Goal: Use online tool/utility: Utilize a website feature to perform a specific function

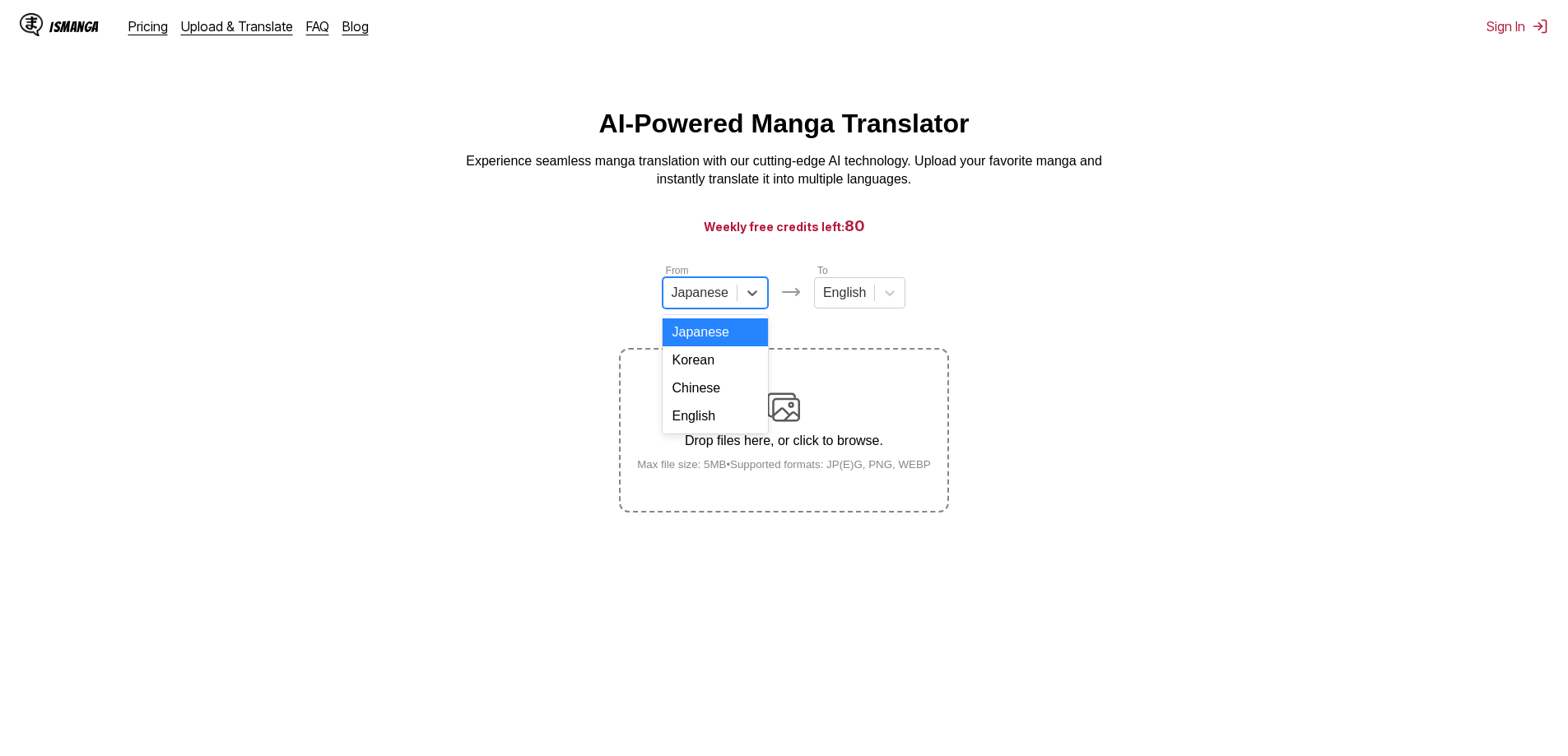
click at [683, 302] on div at bounding box center [700, 293] width 57 height 18
click at [685, 402] on div "Chinese" at bounding box center [716, 388] width 105 height 28
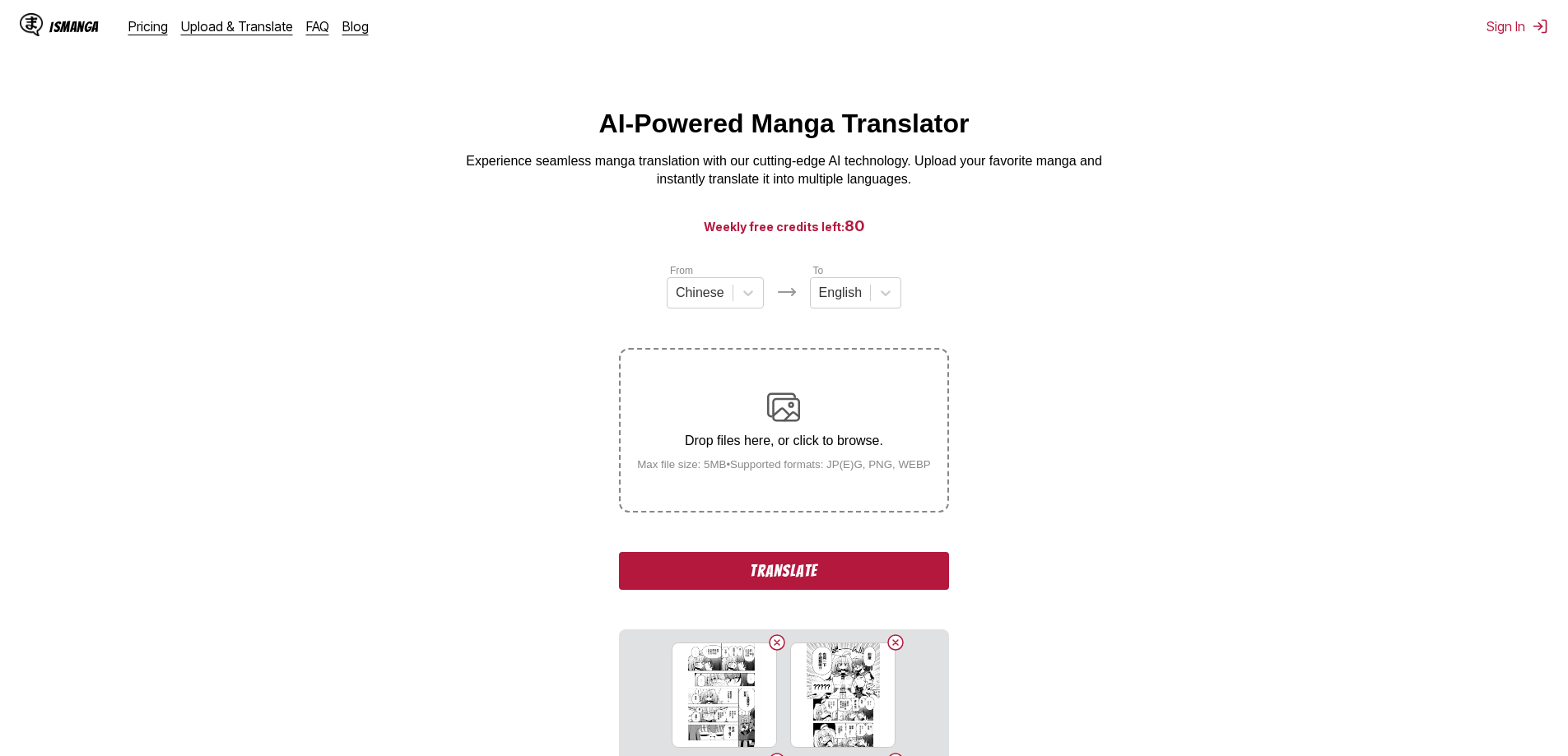
click at [725, 570] on button "Translate" at bounding box center [783, 571] width 329 height 38
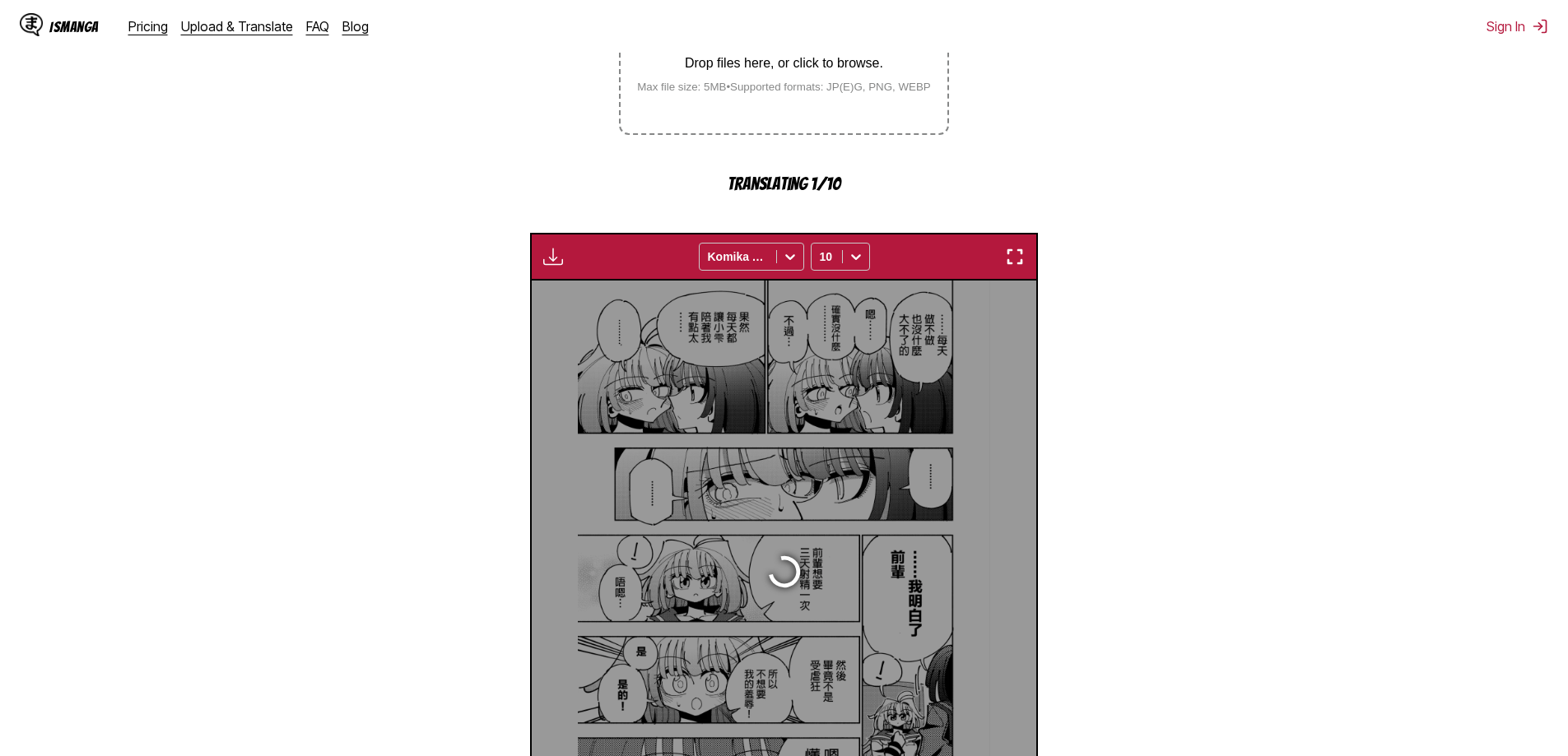
scroll to position [487, 0]
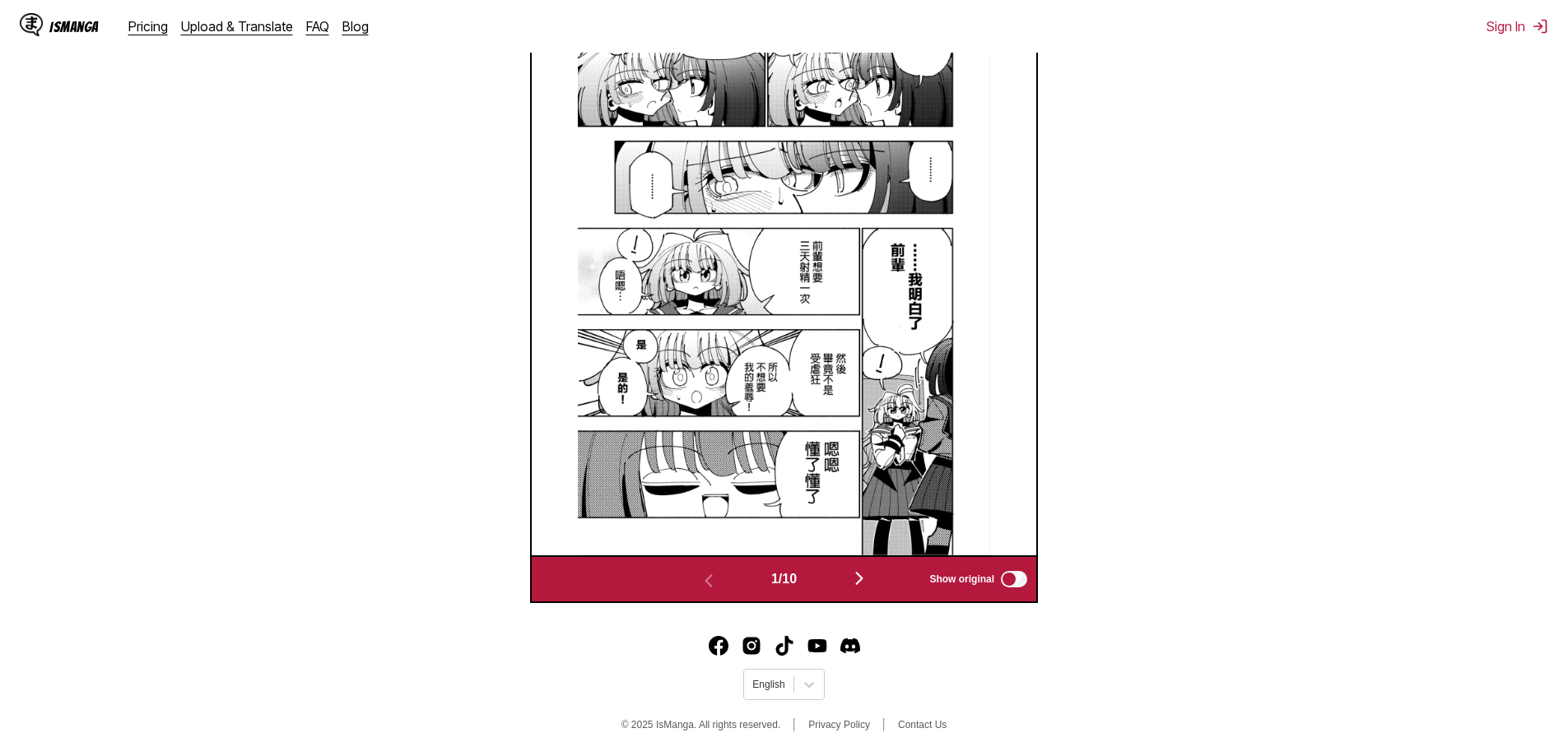
click at [864, 583] on img "button" at bounding box center [859, 578] width 20 height 20
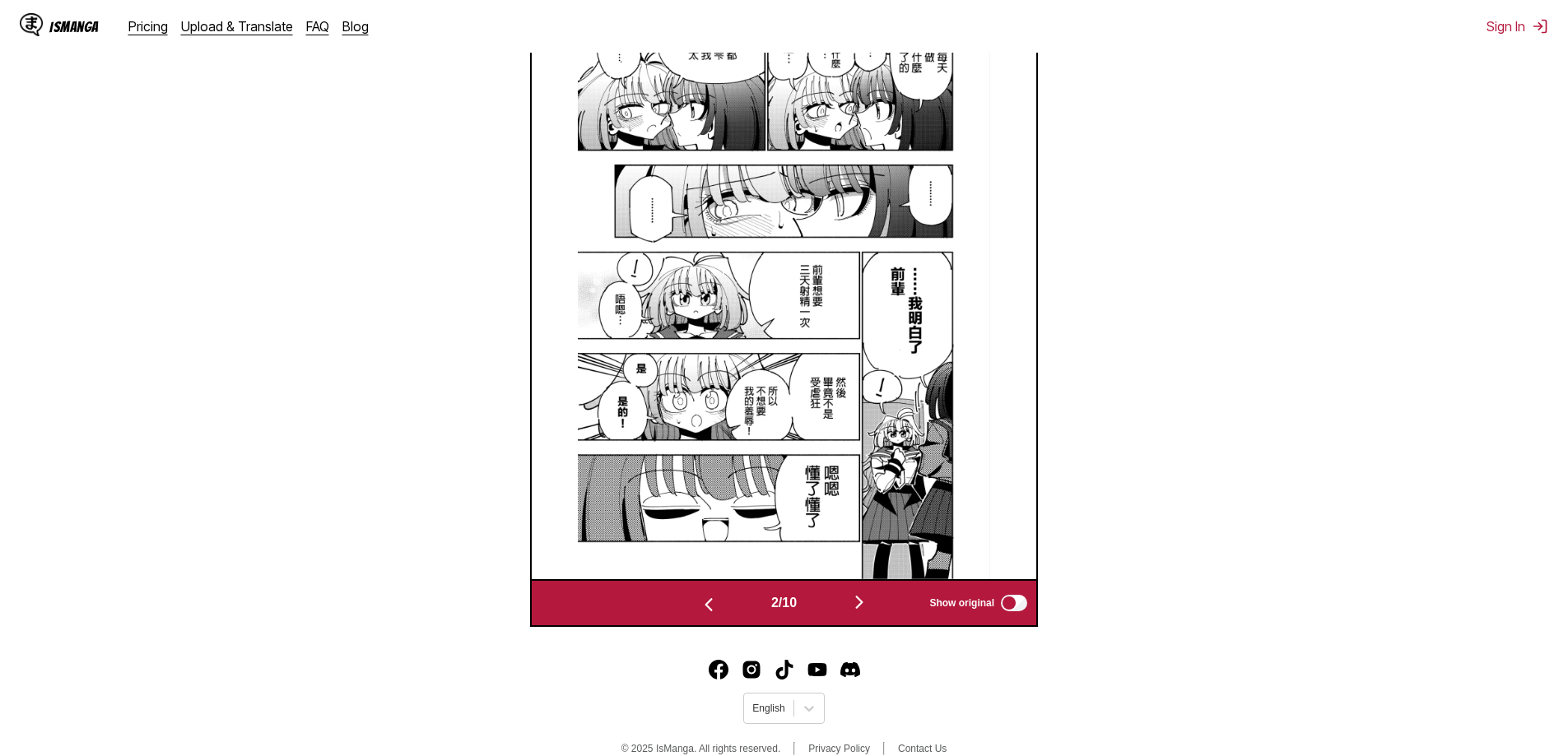
scroll to position [0, 504]
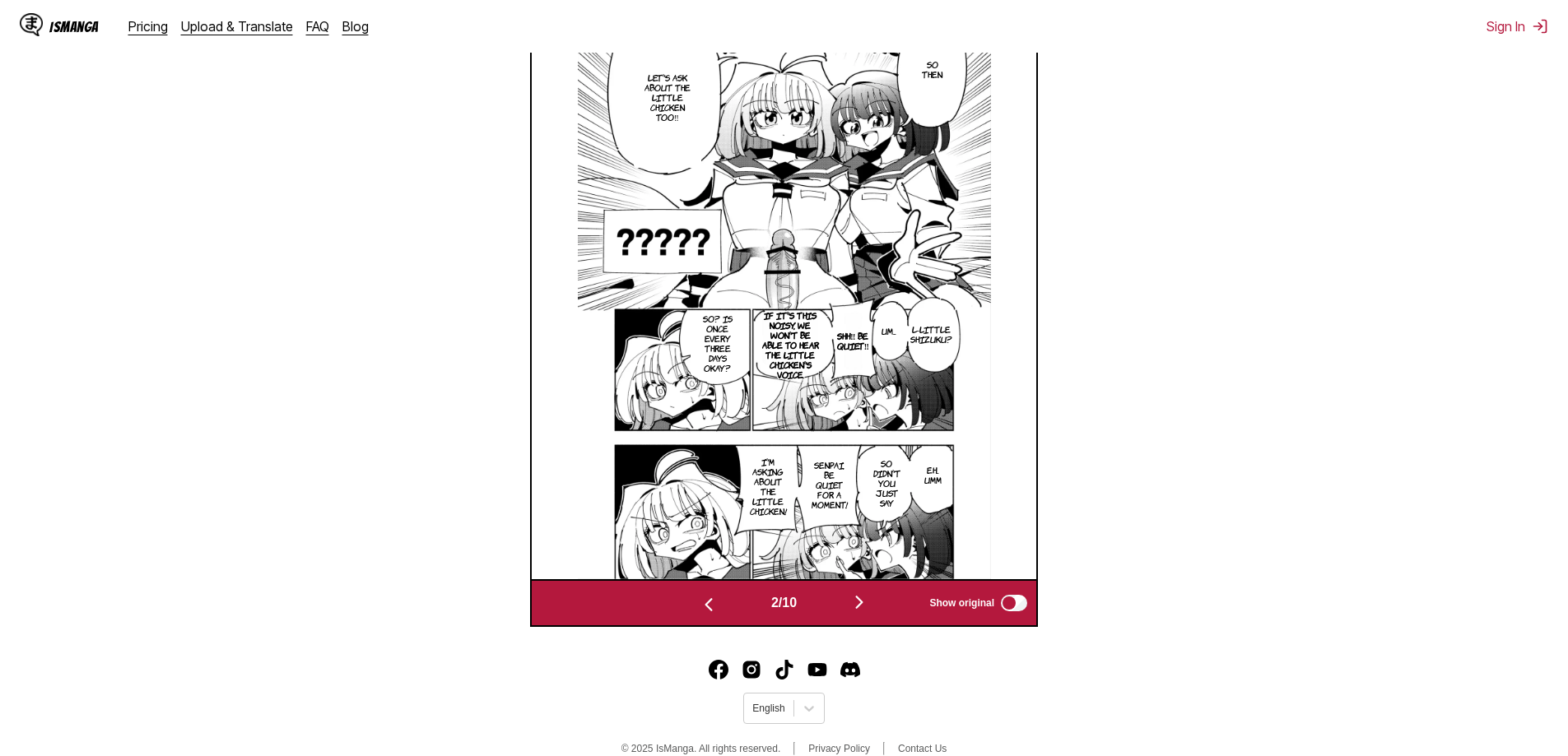
click at [705, 611] on img "button" at bounding box center [708, 604] width 20 height 20
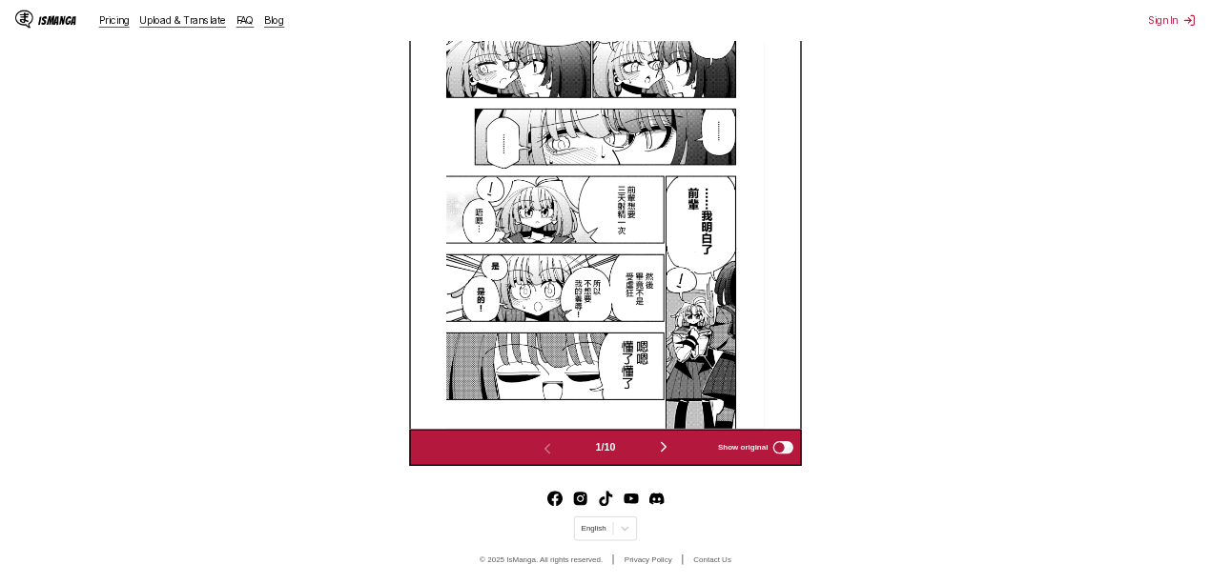
scroll to position [694, 0]
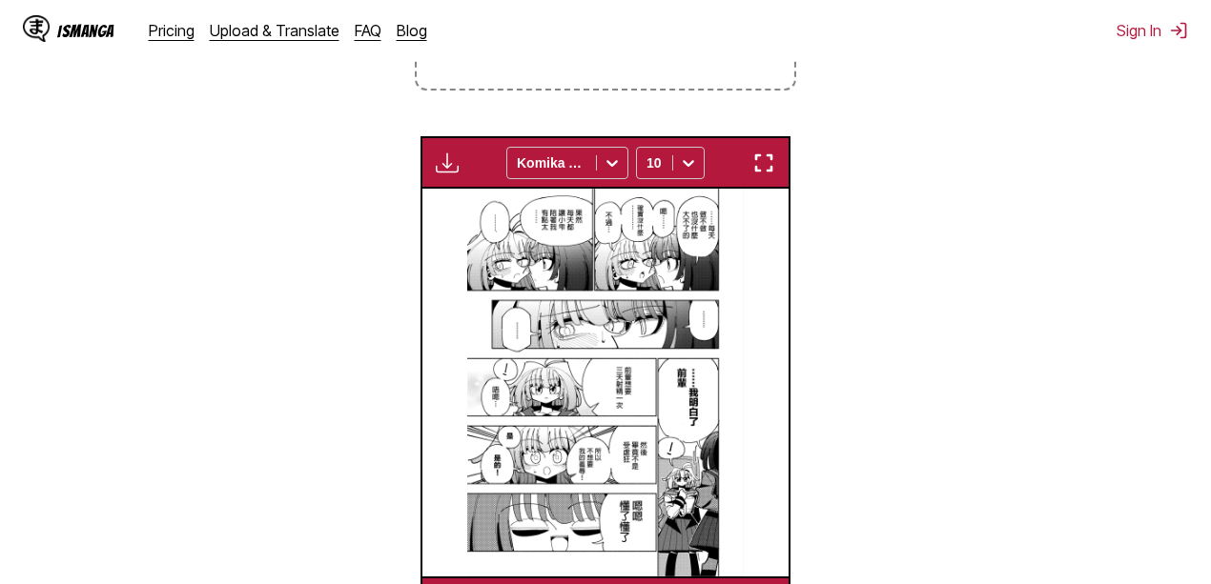
click at [770, 165] on img "button" at bounding box center [763, 163] width 23 height 23
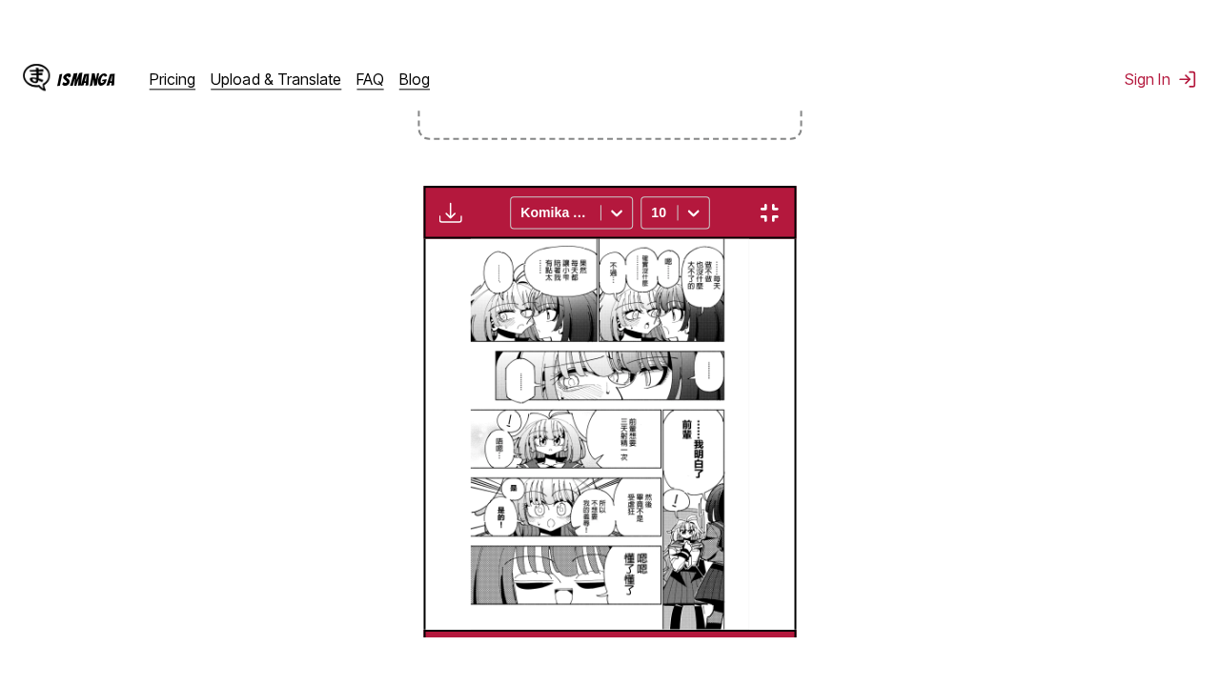
scroll to position [235, 0]
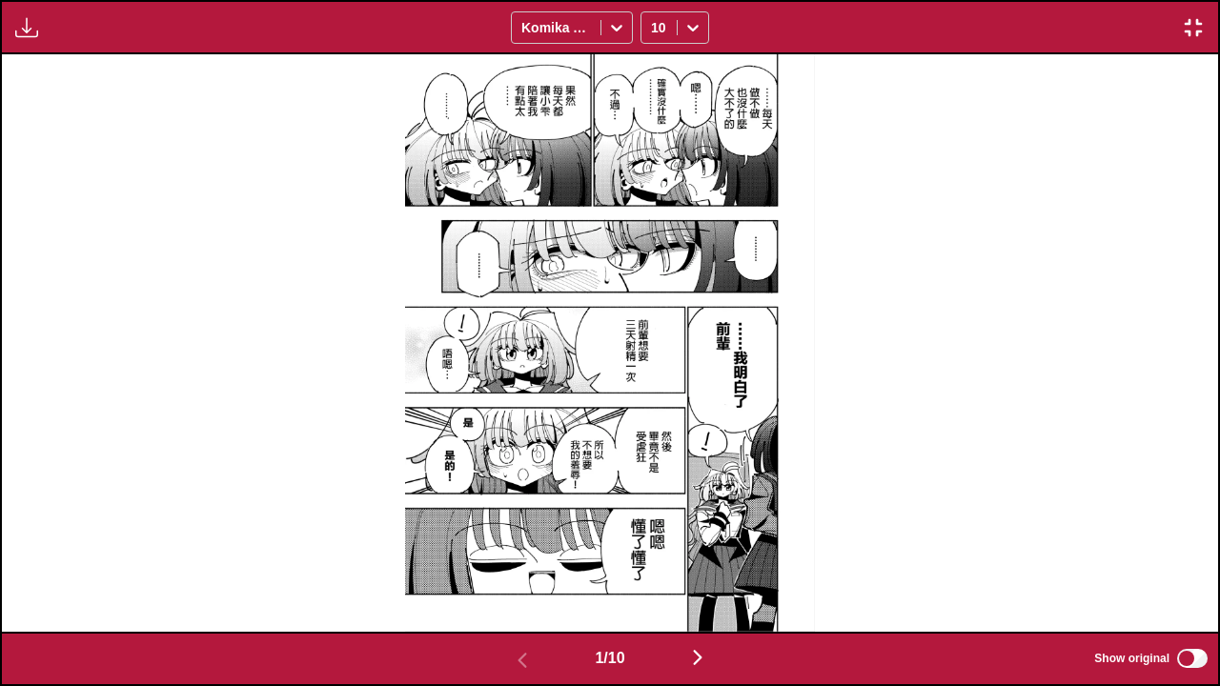
click at [704, 658] on img "button" at bounding box center [697, 657] width 23 height 23
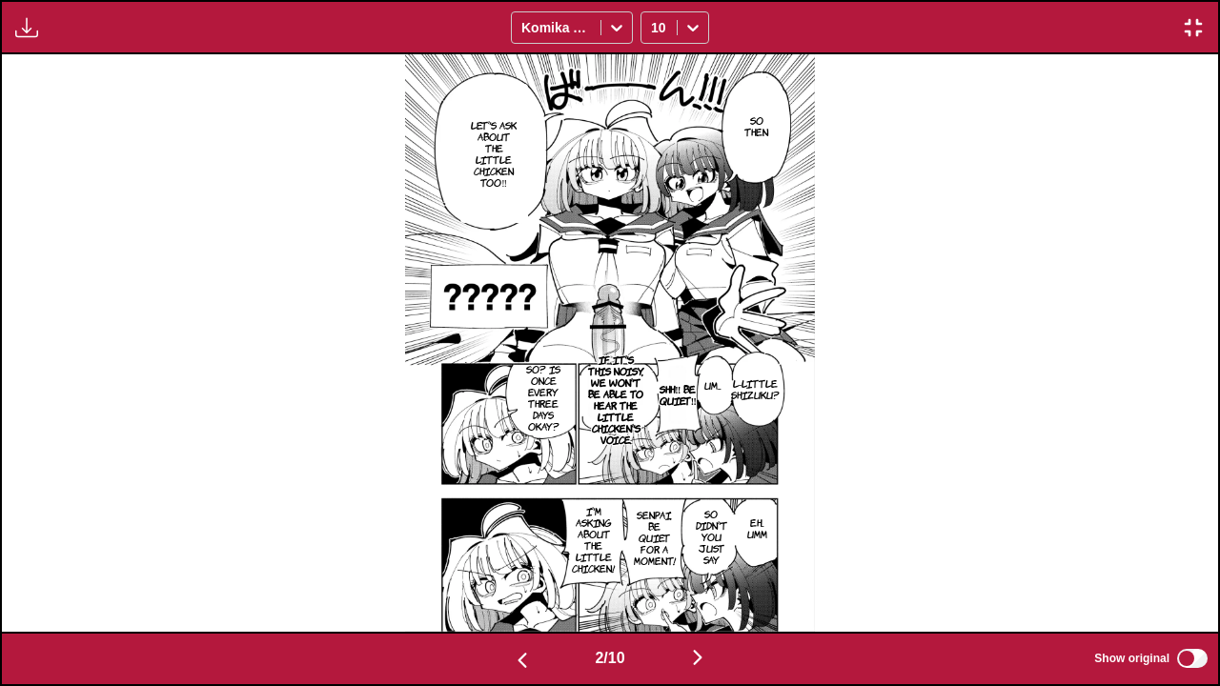
click at [706, 654] on img "button" at bounding box center [697, 657] width 23 height 23
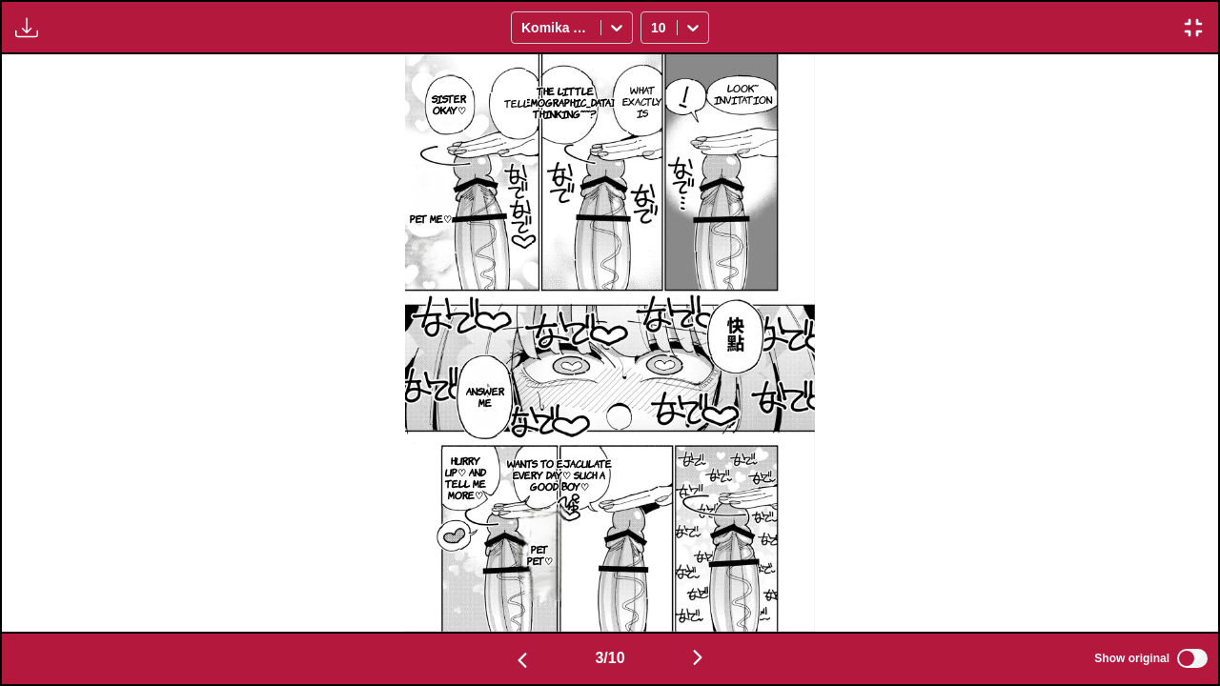
click at [706, 654] on img "button" at bounding box center [697, 657] width 23 height 23
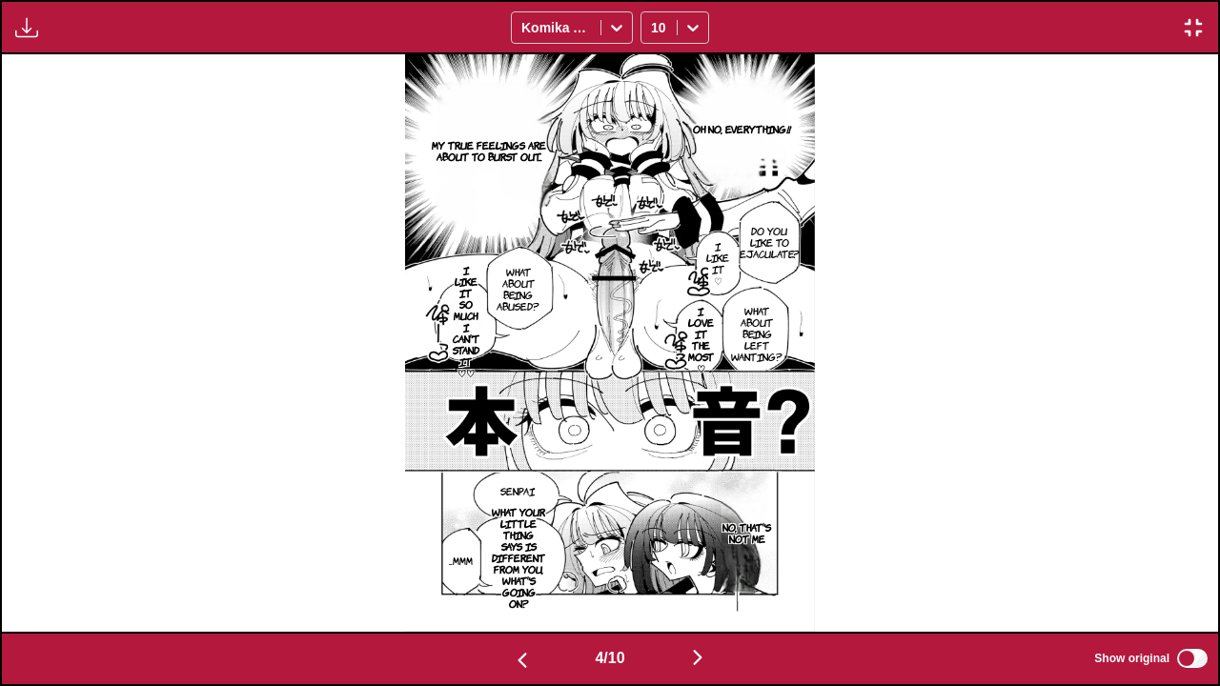
click at [521, 656] on img "button" at bounding box center [522, 660] width 23 height 23
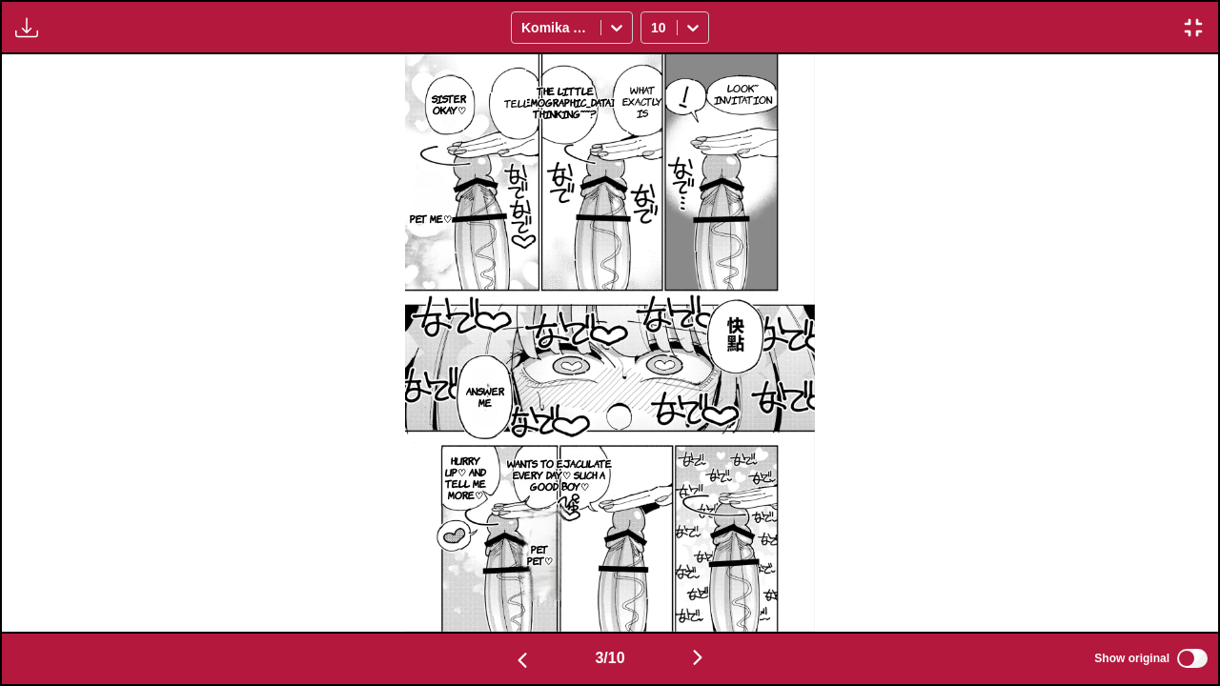
click at [704, 651] on img "button" at bounding box center [697, 657] width 23 height 23
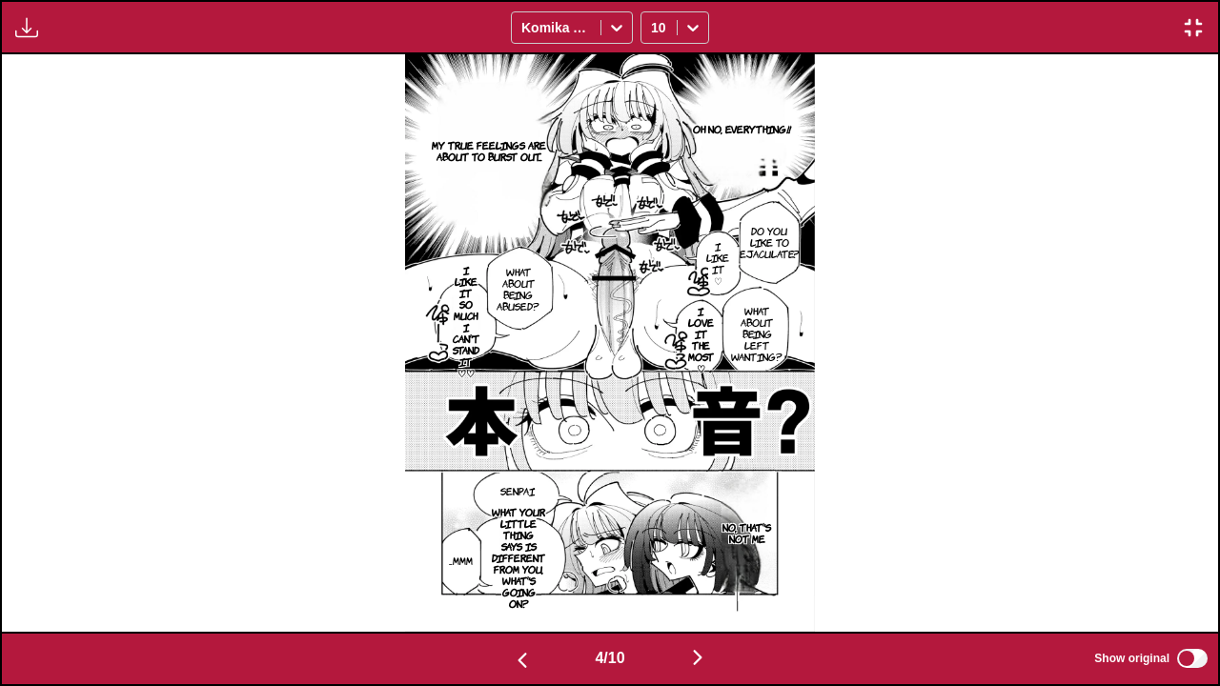
click at [700, 658] on img "button" at bounding box center [697, 657] width 23 height 23
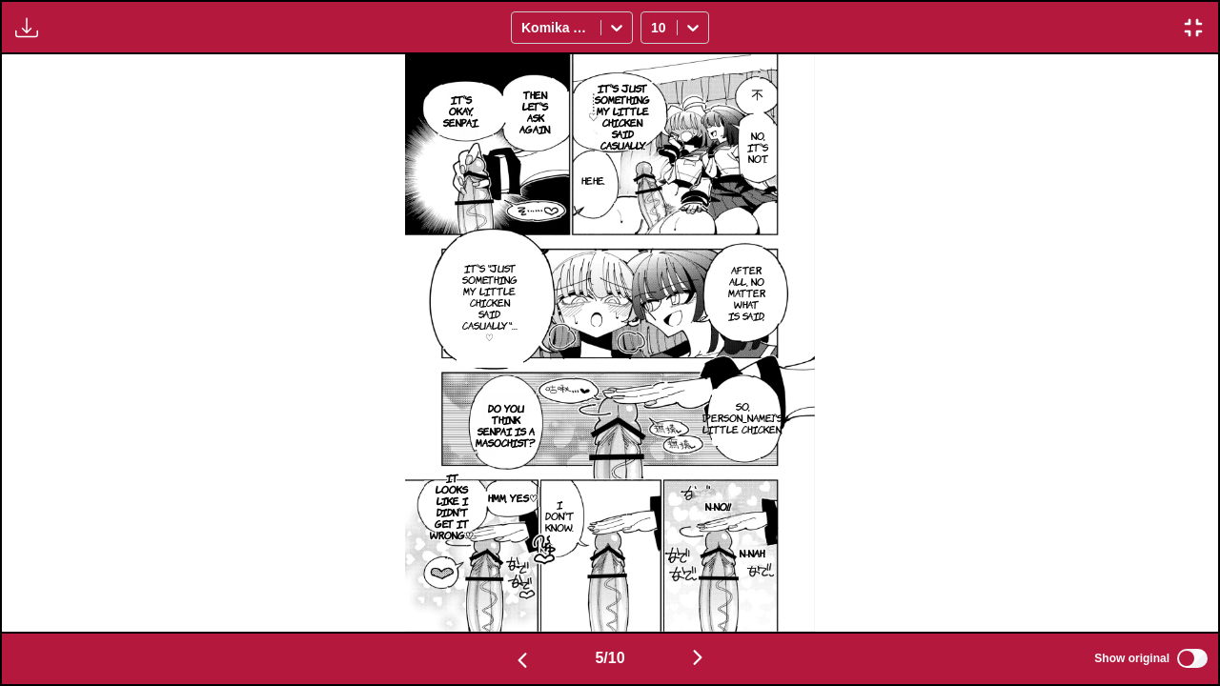
click at [700, 658] on img "button" at bounding box center [697, 657] width 23 height 23
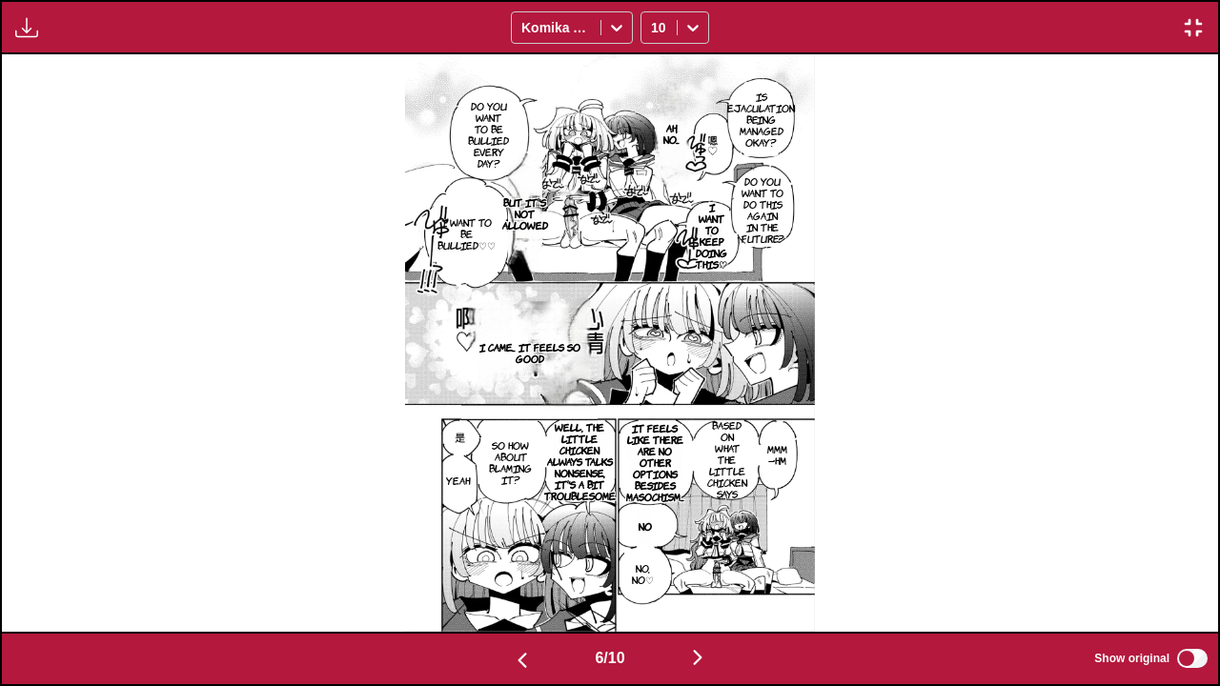
click at [699, 660] on img "button" at bounding box center [697, 657] width 23 height 23
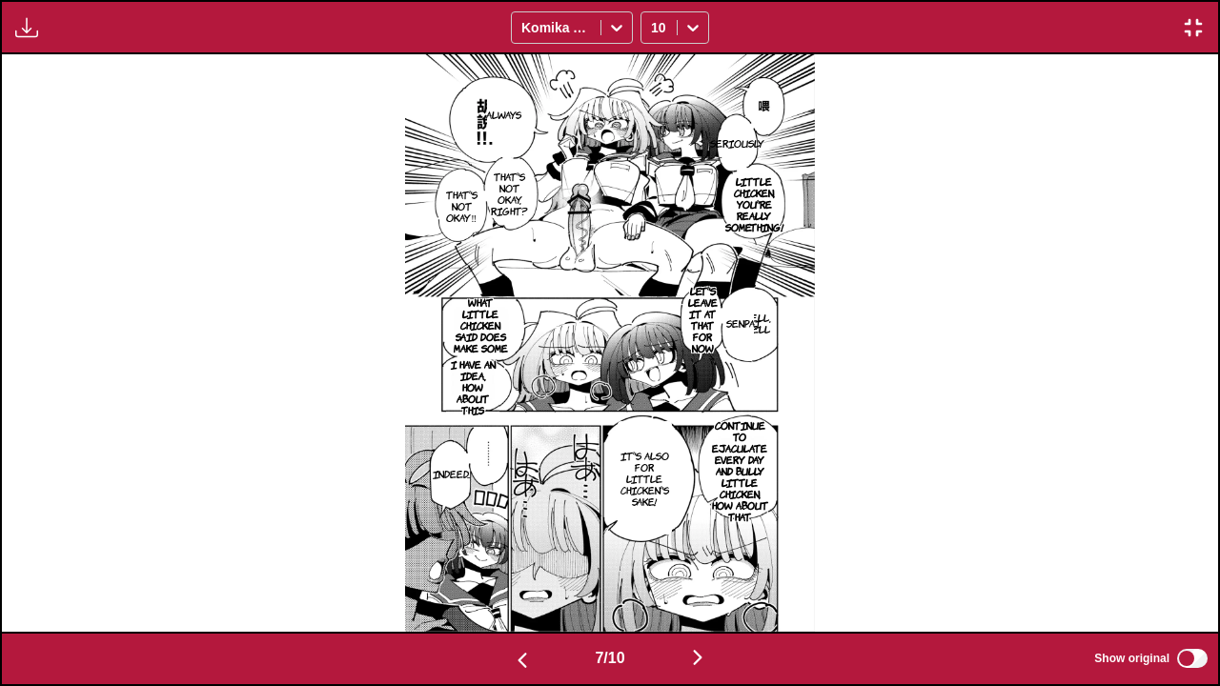
click at [704, 656] on img "button" at bounding box center [697, 657] width 23 height 23
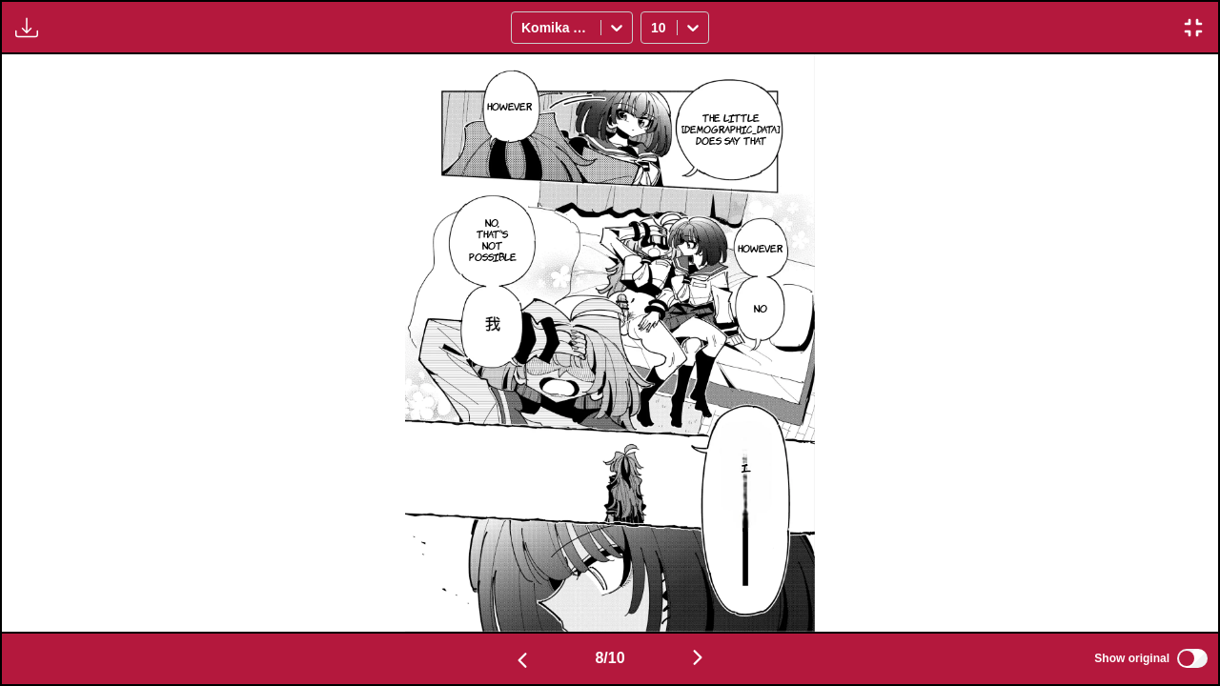
click at [704, 656] on img "button" at bounding box center [697, 657] width 23 height 23
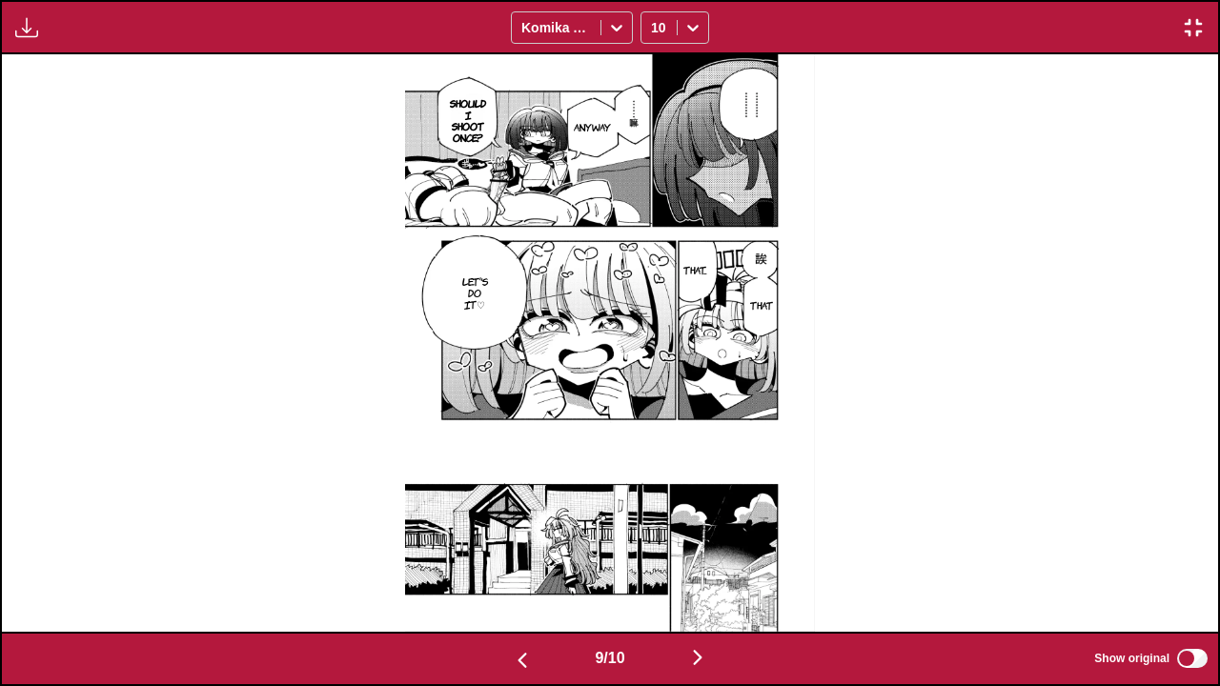
click at [704, 656] on img "button" at bounding box center [697, 657] width 23 height 23
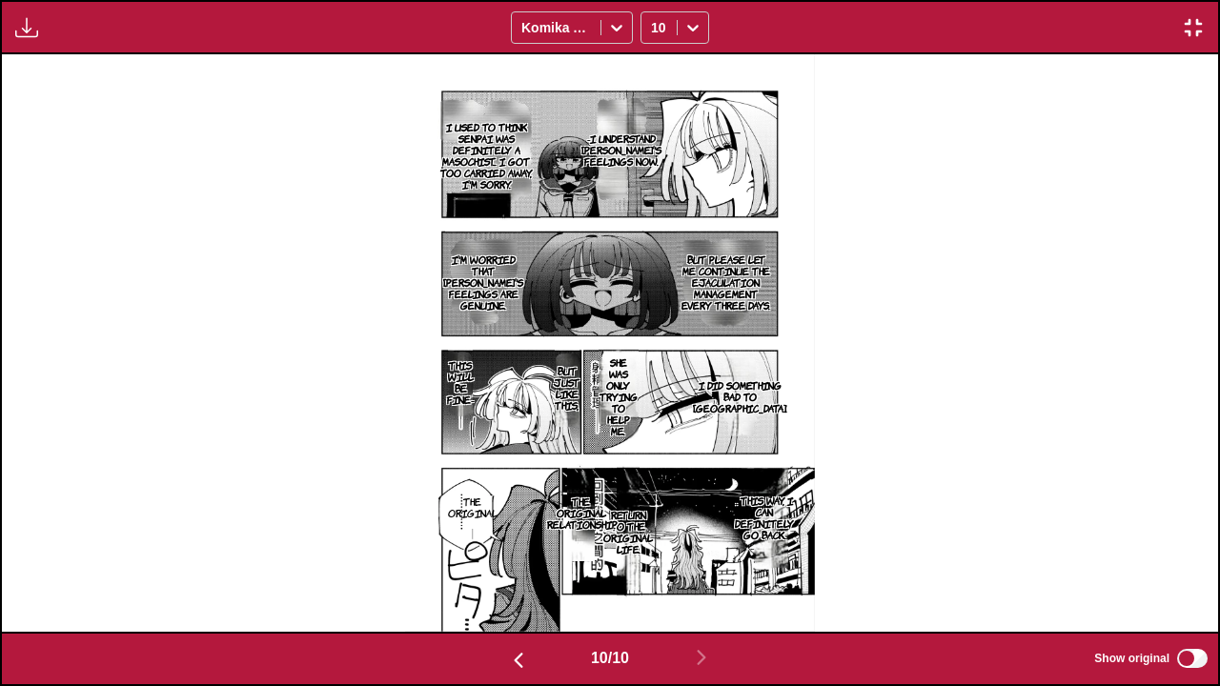
click at [1186, 24] on img "button" at bounding box center [1193, 27] width 23 height 23
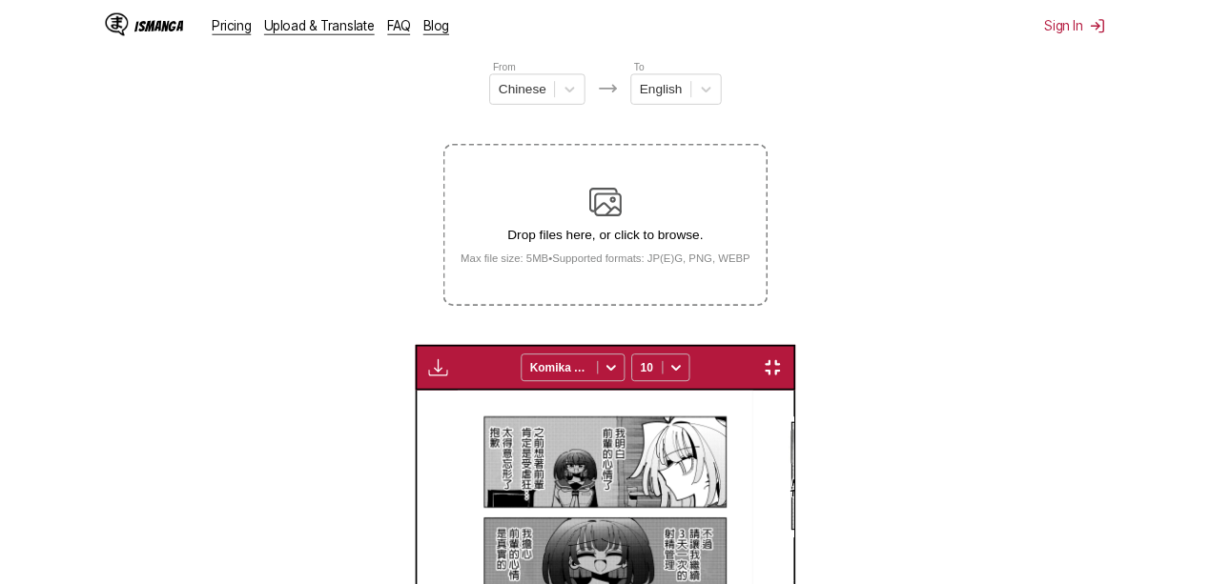
scroll to position [0, 3290]
